Goal: Task Accomplishment & Management: Complete application form

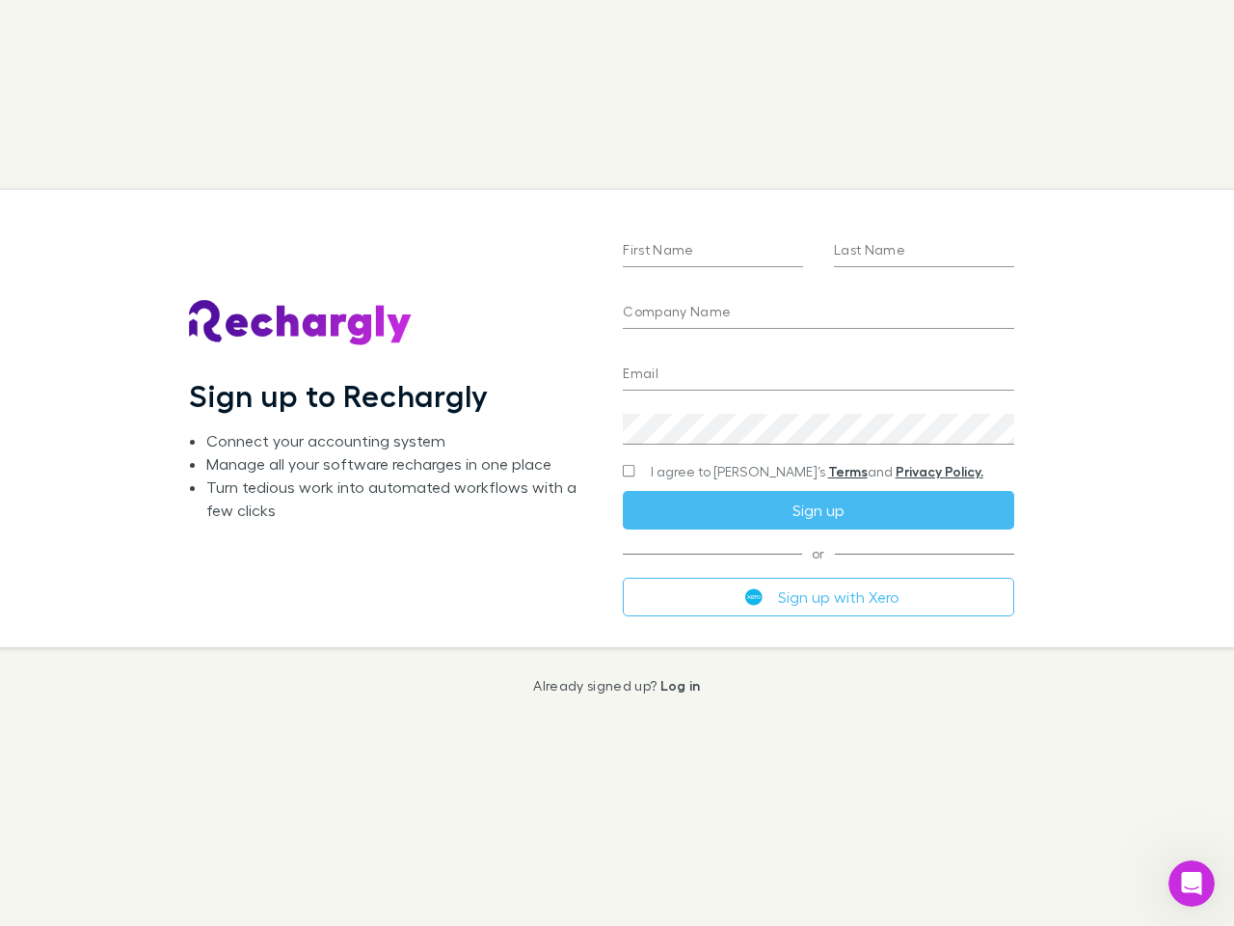
click at [617, 463] on div "First Name Last Name Company Name Email Create a password I agree to Rechargly’…" at bounding box center [817, 418] width 421 height 456
click at [713, 252] on input "First Name" at bounding box center [713, 251] width 180 height 31
click at [924, 252] on input "Last Name" at bounding box center [924, 251] width 180 height 31
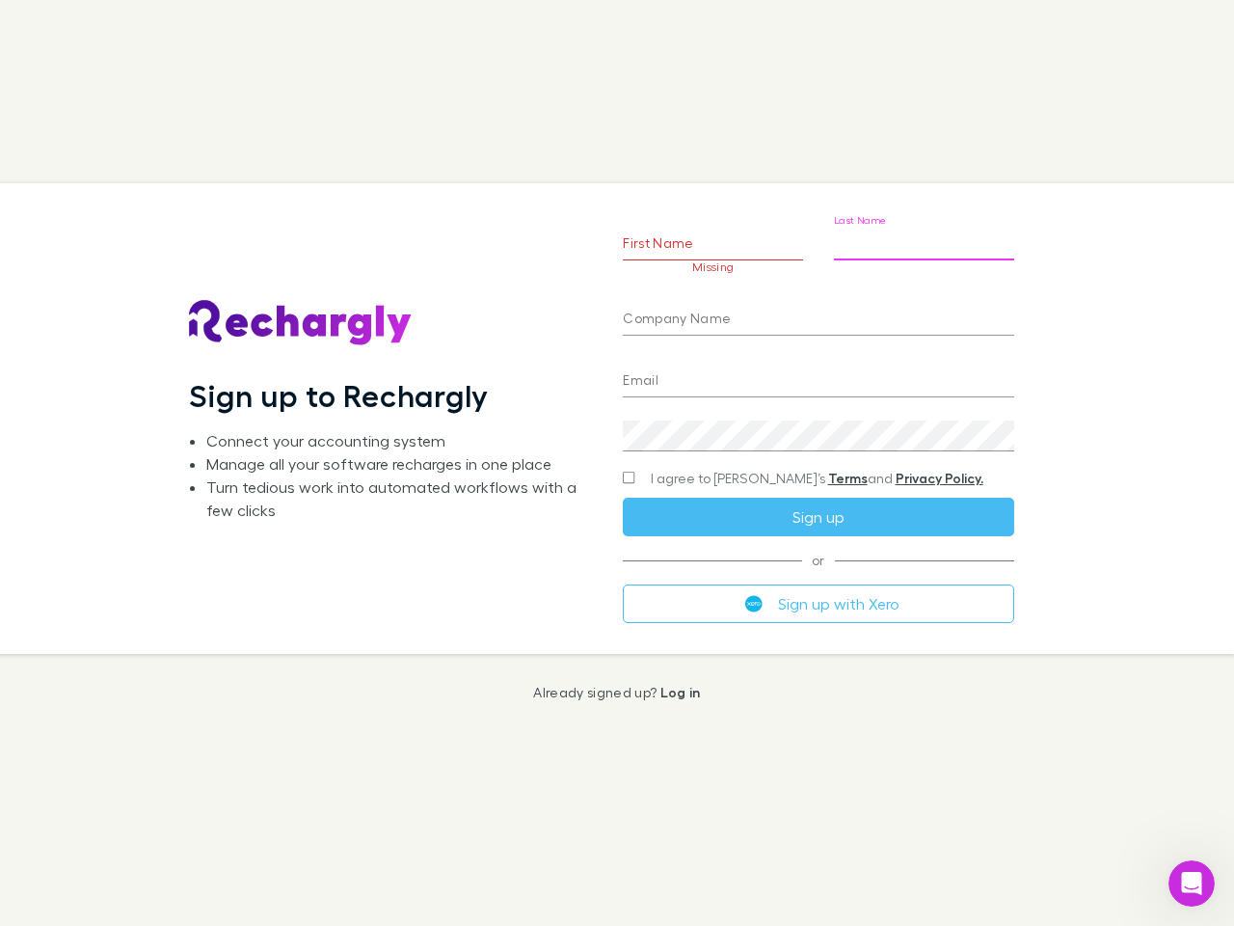
click at [818, 313] on input "Company Name" at bounding box center [818, 320] width 391 height 31
click at [818, 375] on input "Email" at bounding box center [818, 381] width 391 height 31
